Goal: Navigation & Orientation: Find specific page/section

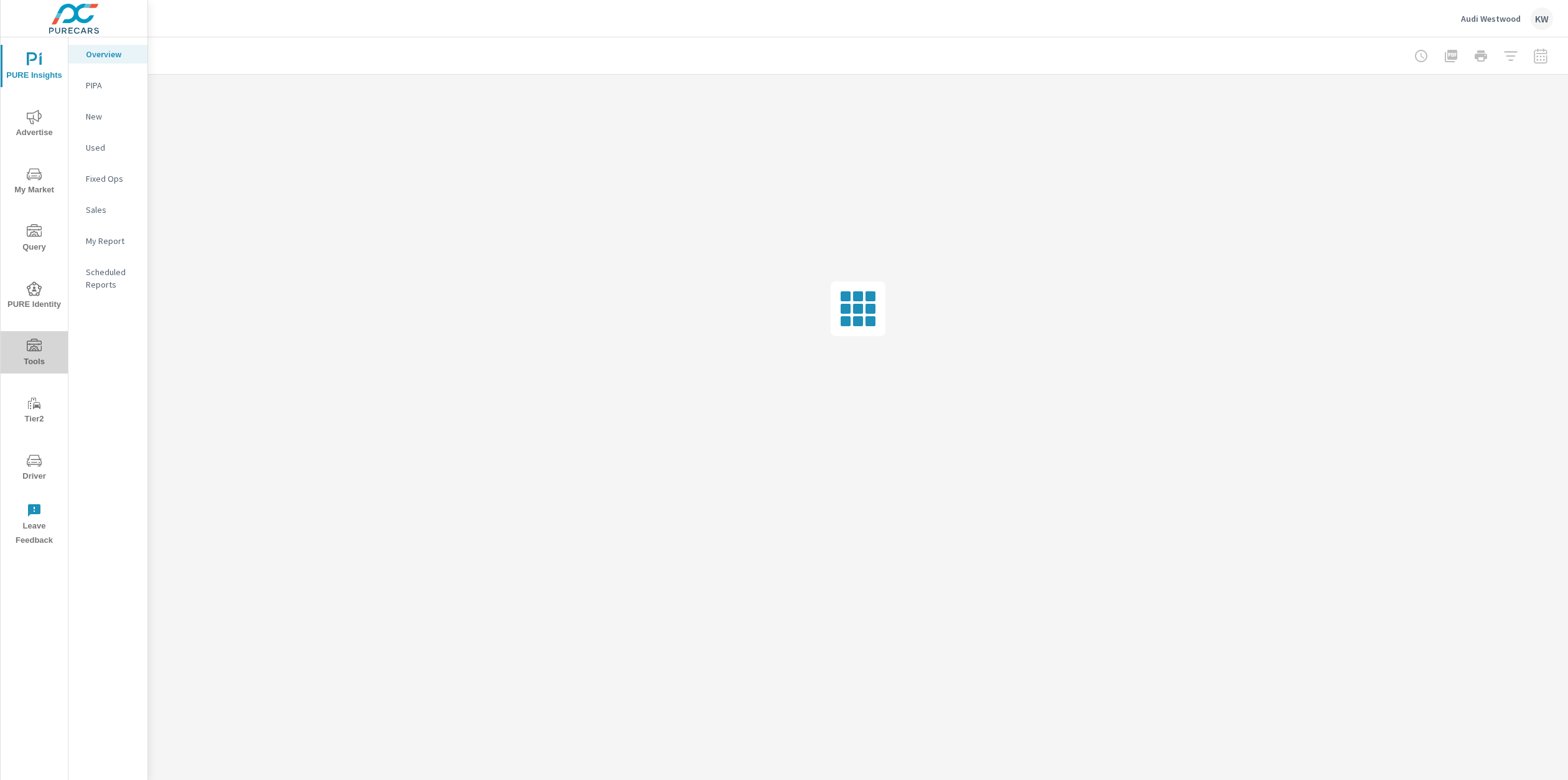
click at [28, 354] on span "Tools" at bounding box center [34, 354] width 60 height 31
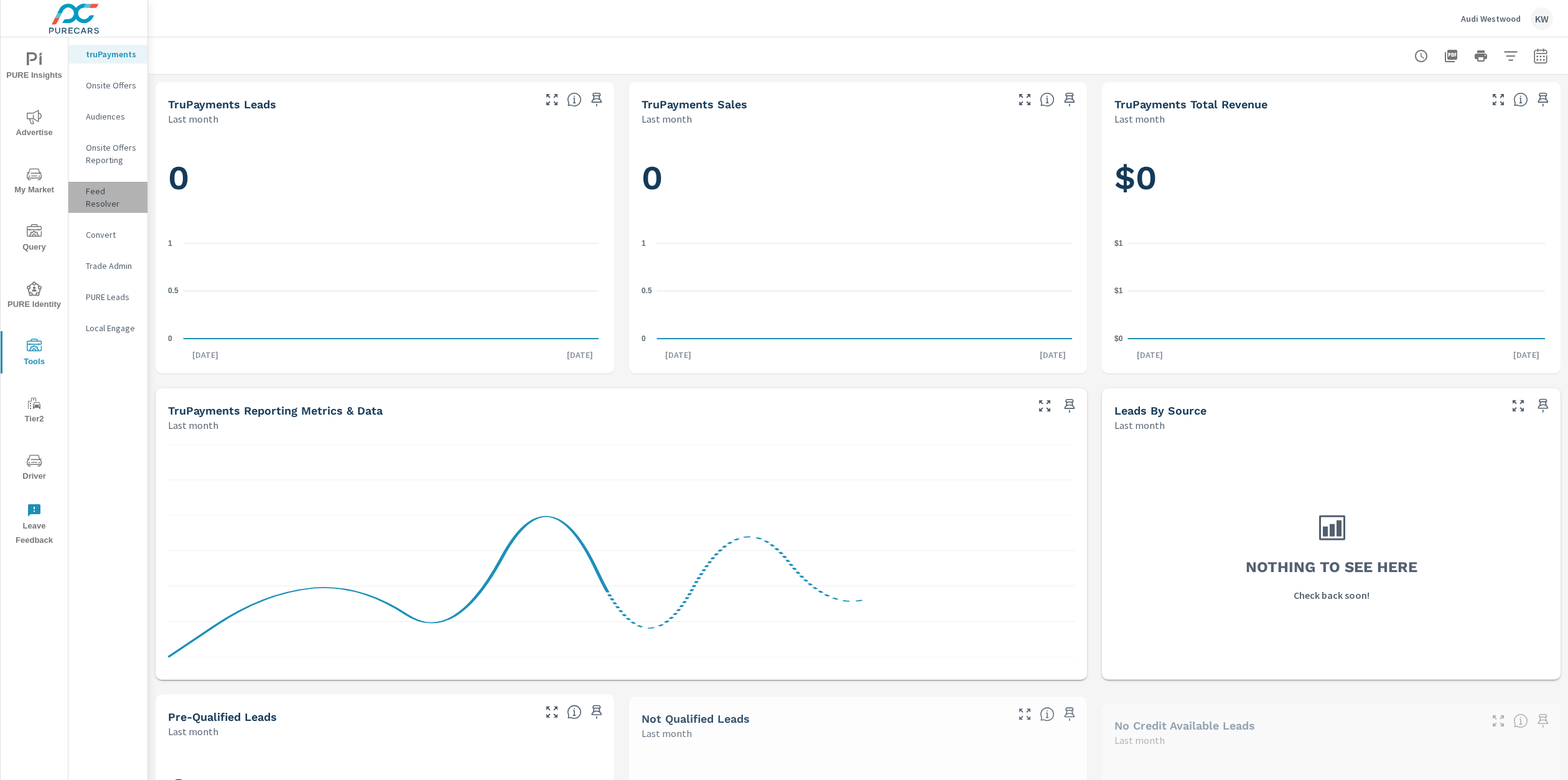
click at [112, 195] on p "Feed Resolver" at bounding box center [111, 197] width 52 height 25
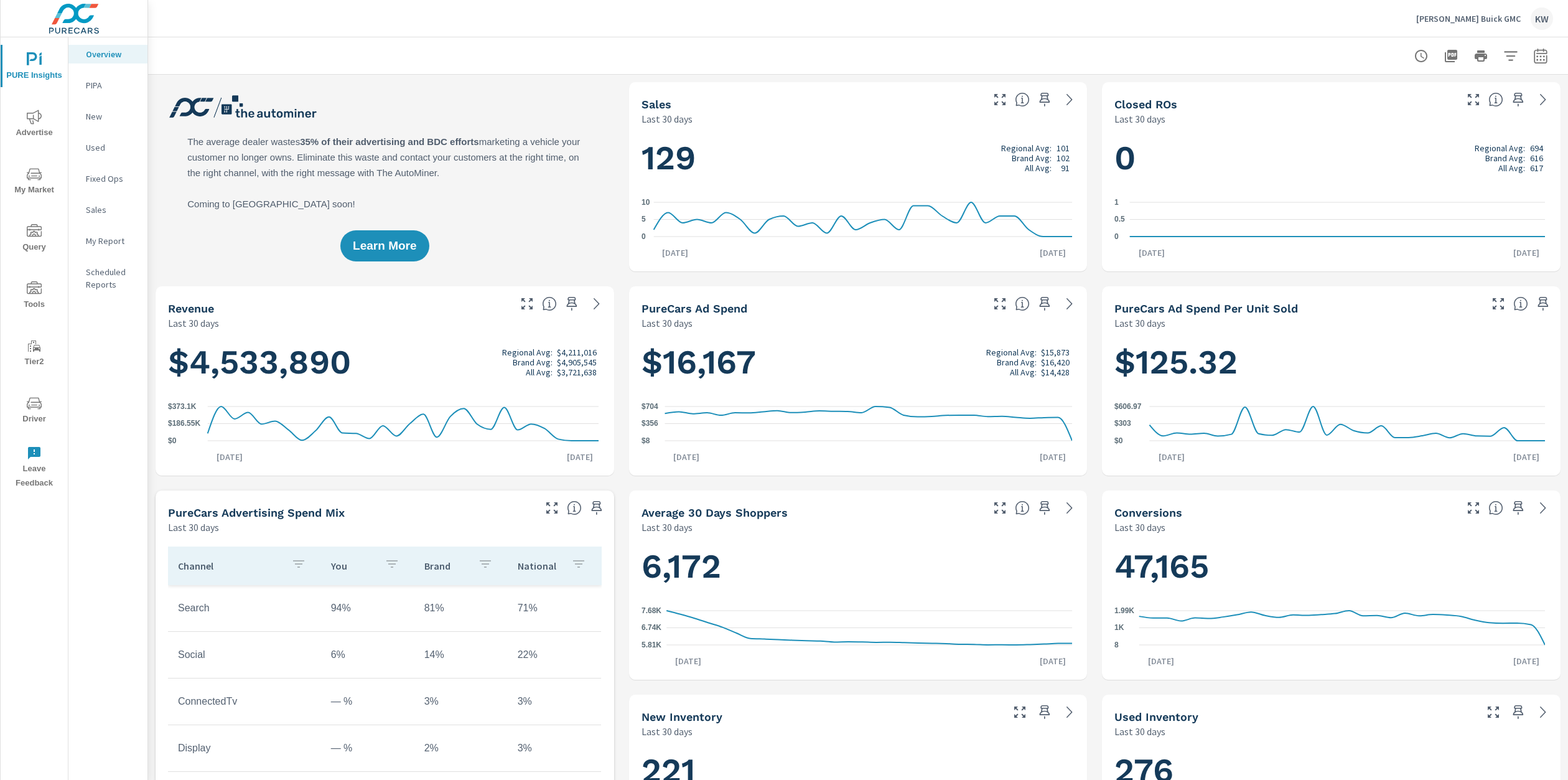
click at [35, 302] on span "Tools" at bounding box center [34, 296] width 60 height 31
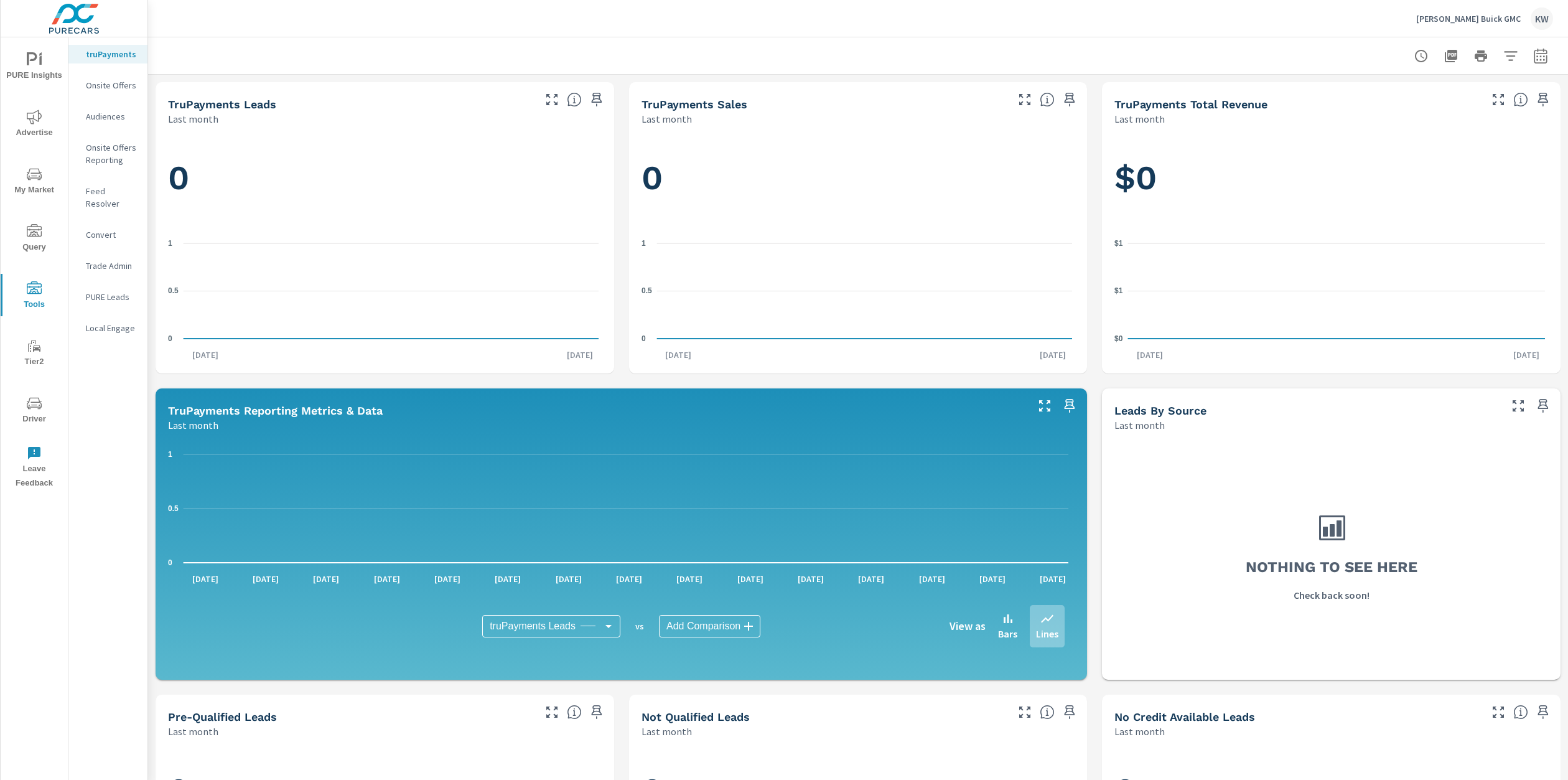
click at [113, 194] on p "Feed Resolver" at bounding box center [111, 197] width 52 height 25
